Goal: Find specific page/section: Find specific page/section

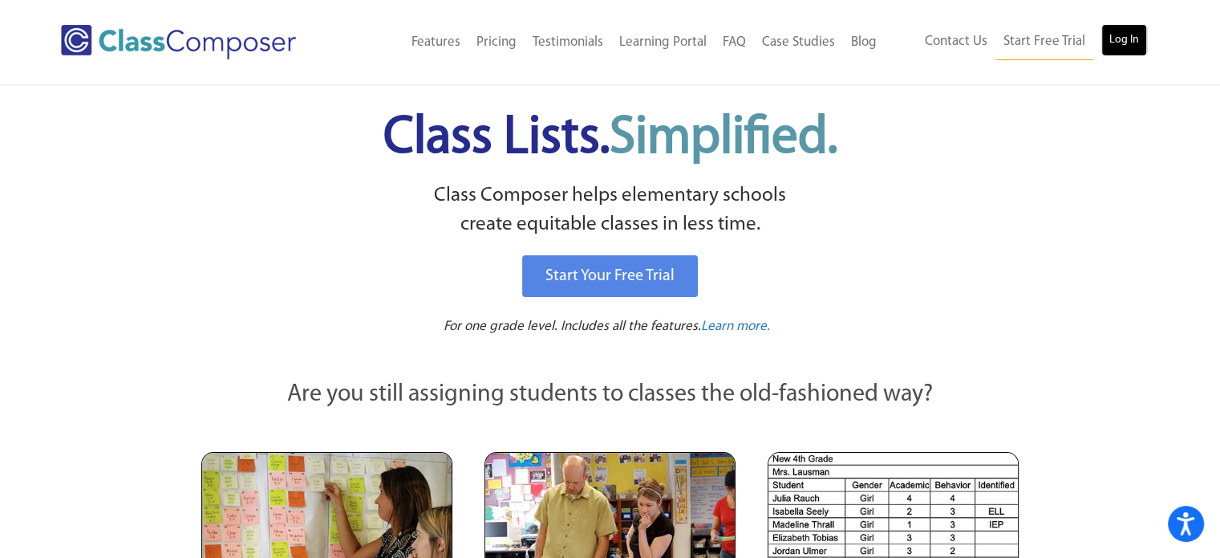
drag, startPoint x: 1102, startPoint y: 43, endPoint x: 1110, endPoint y: 38, distance: 10.1
click at [1110, 38] on link "Log In" at bounding box center [1125, 40] width 46 height 32
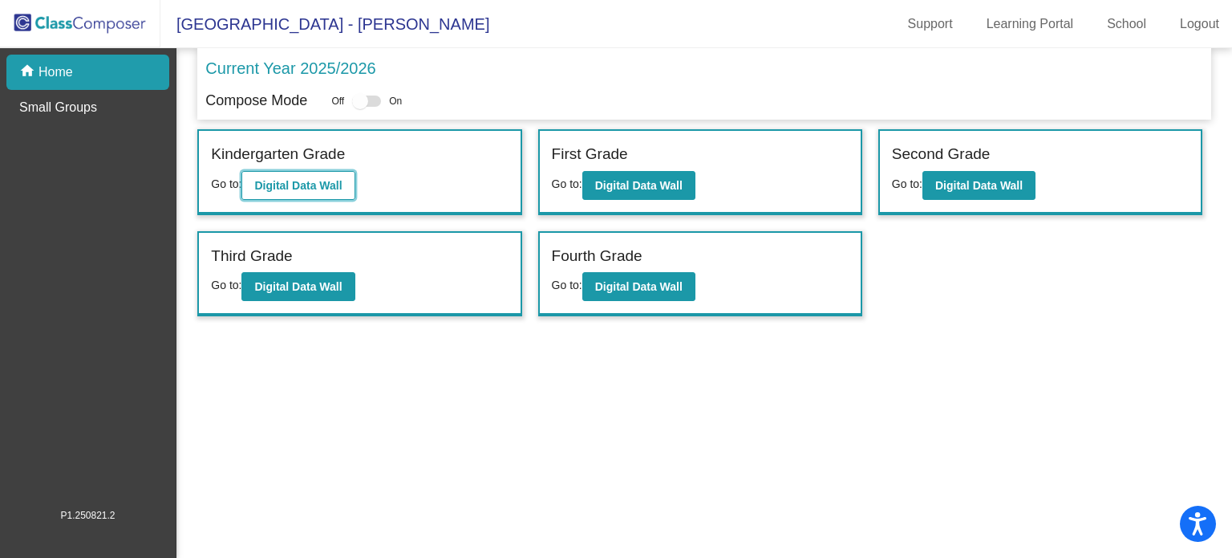
click at [334, 181] on b "Digital Data Wall" at bounding box center [297, 185] width 87 height 13
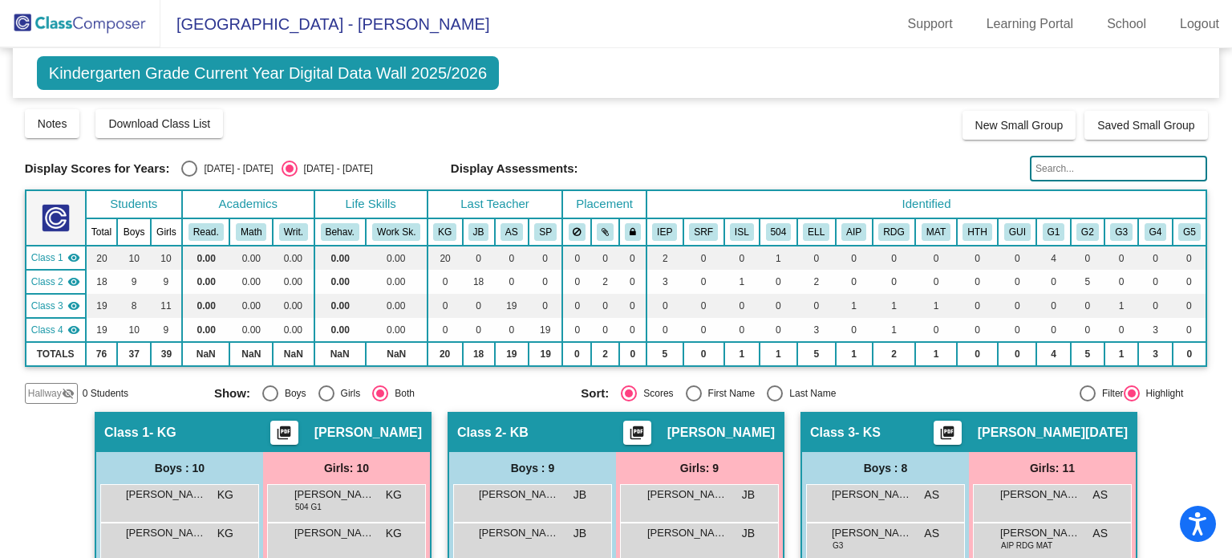
scroll to position [303, 0]
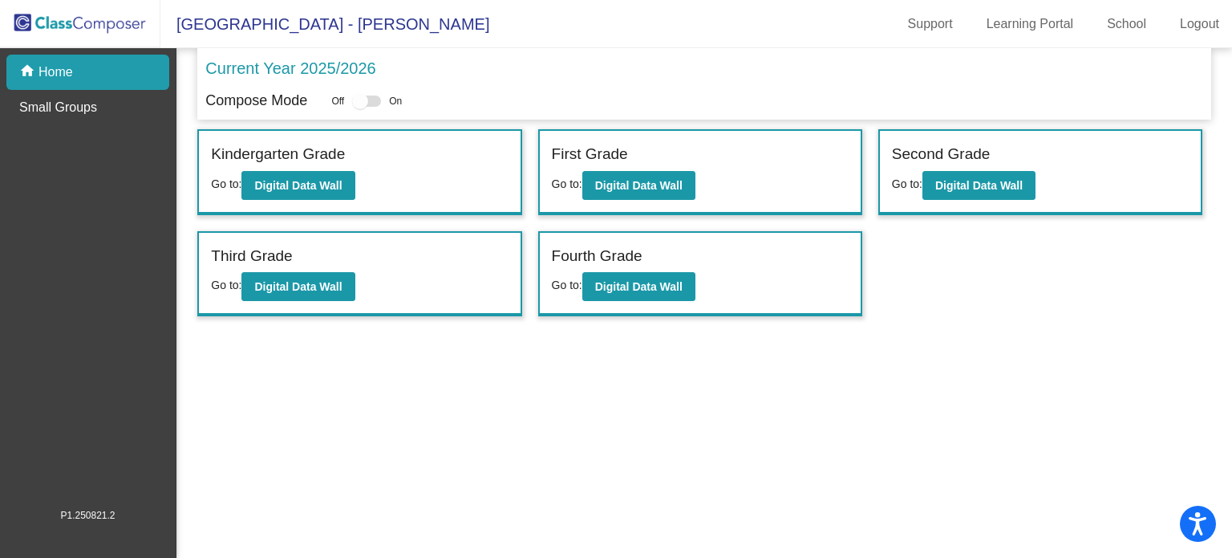
click at [179, 122] on mat-sidenav-content "Current Year 2025/2026 Compose Mode Off On Incoming (New students moving into l…" at bounding box center [704, 302] width 1056 height 509
click at [657, 189] on b "Digital Data Wall" at bounding box center [638, 185] width 87 height 13
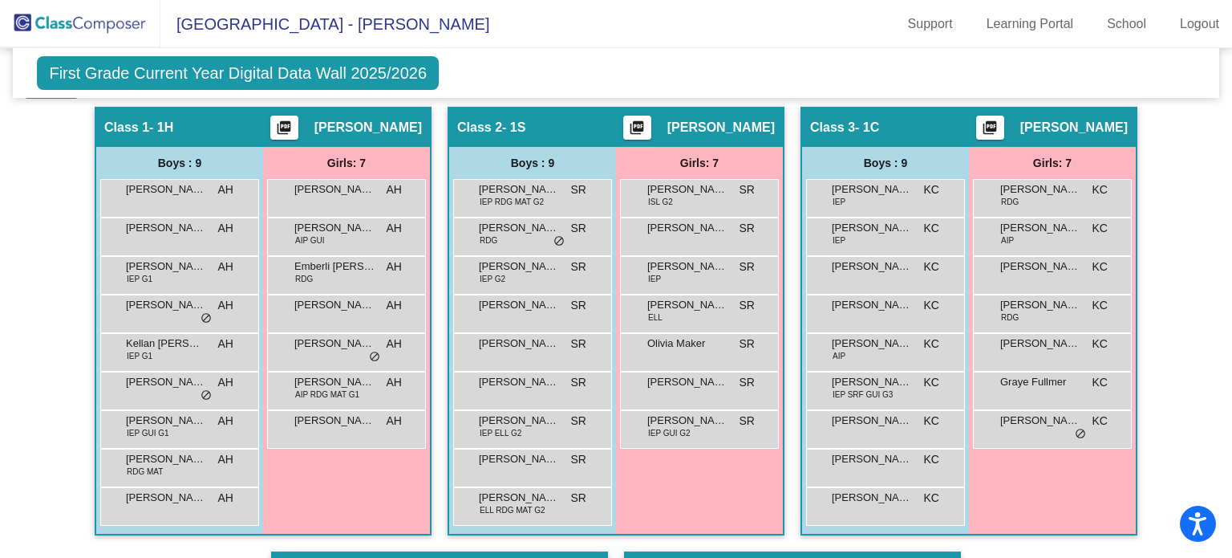
scroll to position [327, 0]
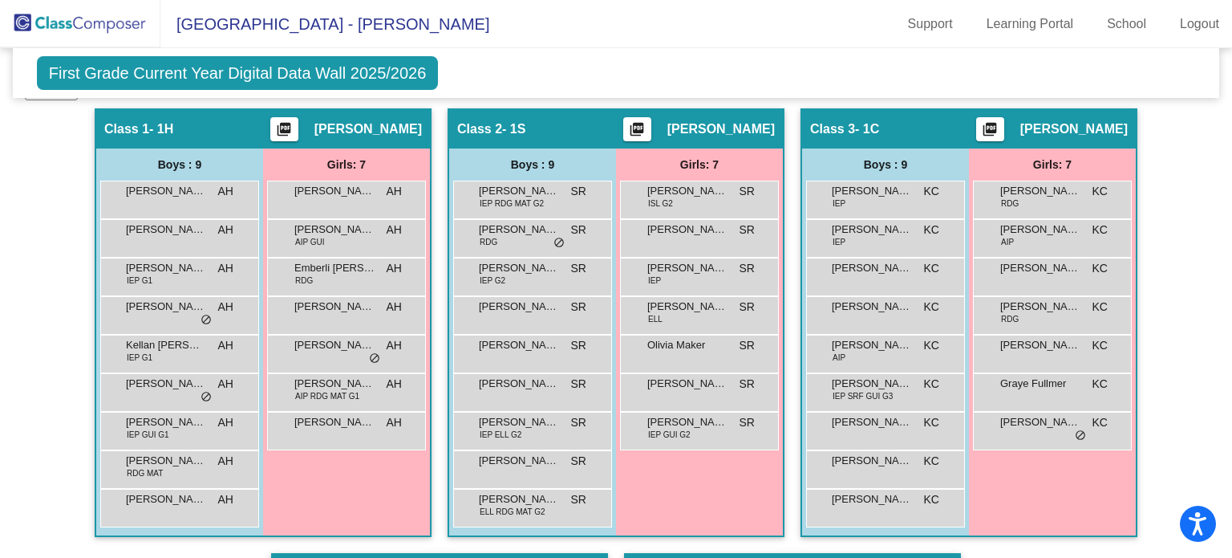
click at [657, 189] on span "Finlee Love" at bounding box center [687, 191] width 80 height 16
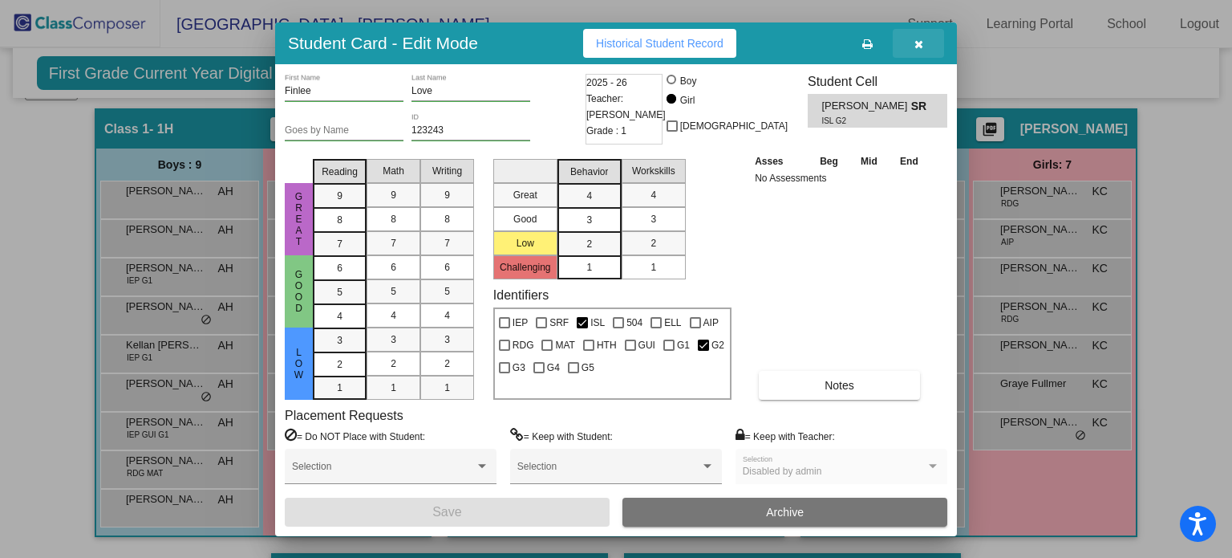
click at [915, 37] on span "button" at bounding box center [919, 43] width 9 height 13
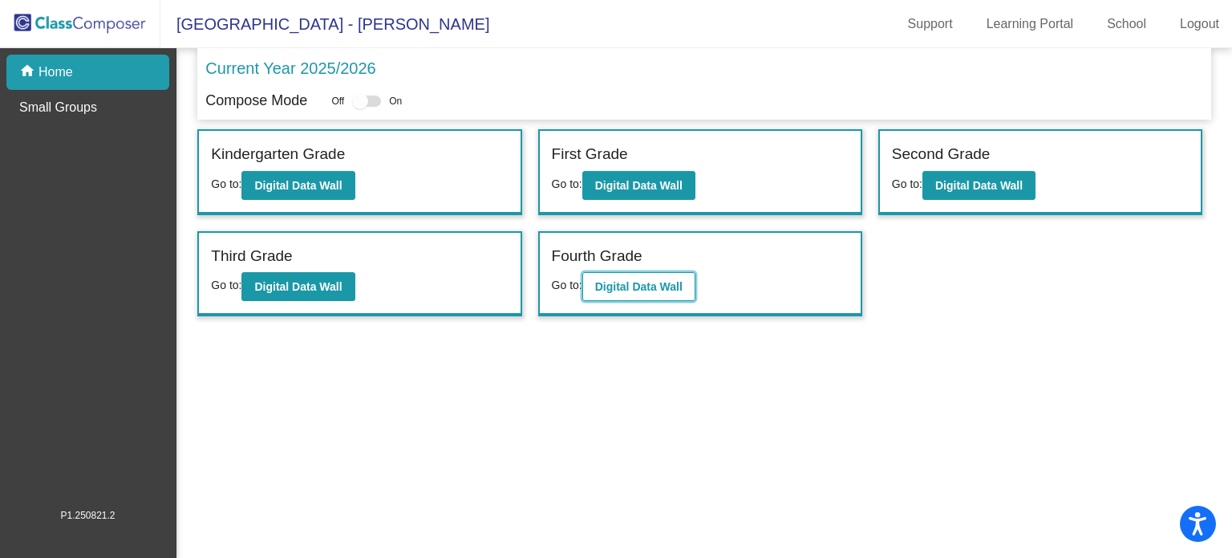
click at [671, 282] on b "Digital Data Wall" at bounding box center [638, 286] width 87 height 13
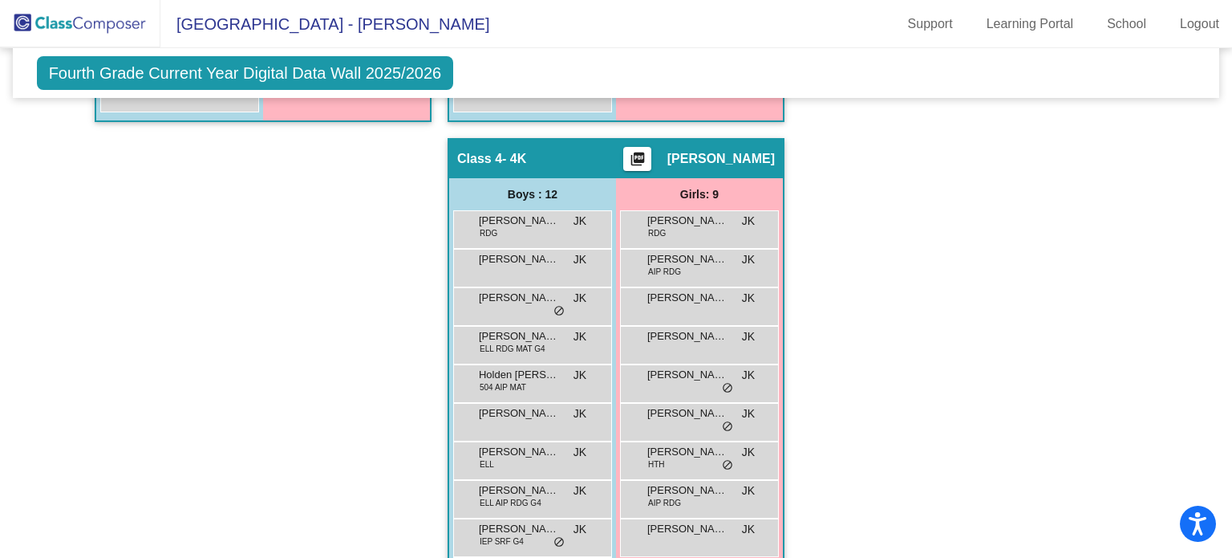
scroll to position [887, 0]
